Goal: Register for event/course

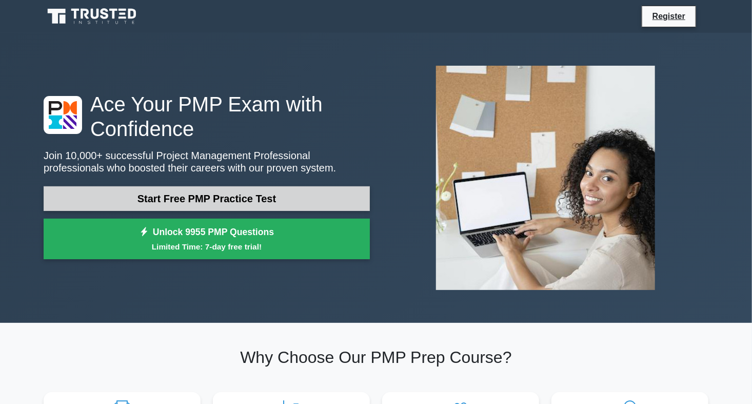
click at [273, 203] on link "Start Free PMP Practice Test" at bounding box center [207, 198] width 326 height 25
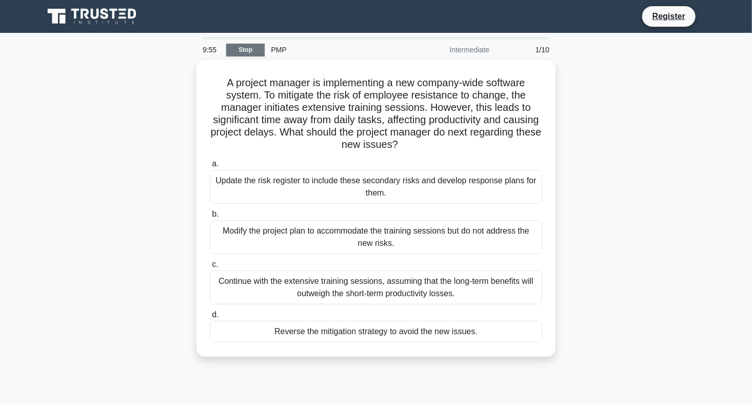
click at [236, 48] on link "Stop" at bounding box center [245, 50] width 38 height 13
